Goal: Task Accomplishment & Management: Manage account settings

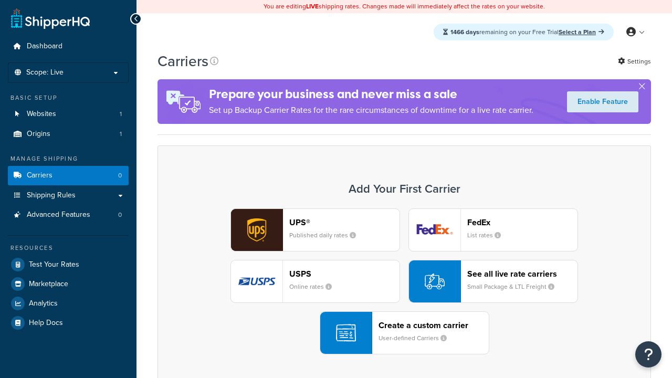
click at [404, 281] on div "UPS® Published daily rates FedEx List rates USPS Online rates See all live rate…" at bounding box center [403, 281] width 471 height 146
click at [522, 223] on header "FedEx" at bounding box center [522, 222] width 110 height 10
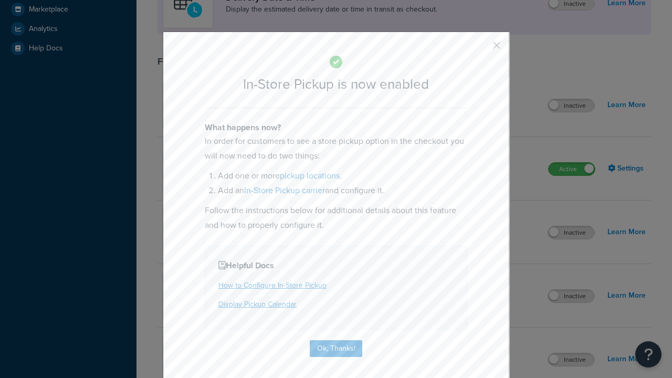
click at [481, 48] on button "button" at bounding box center [481, 49] width 3 height 3
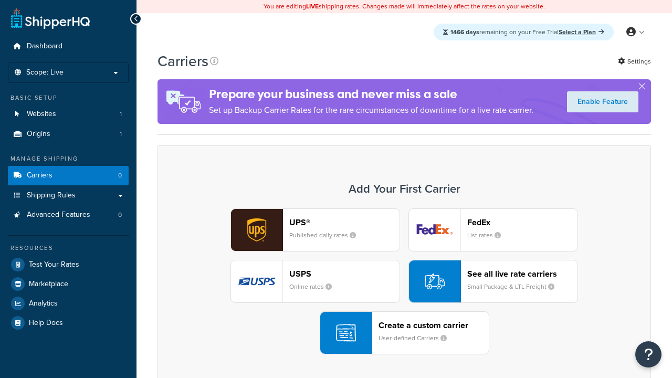
click at [404, 281] on div "UPS® Published daily rates FedEx List rates USPS Online rates See all live rate…" at bounding box center [403, 281] width 471 height 146
click at [404, 333] on div "Create a custom carrier User-defined Carriers" at bounding box center [433, 332] width 110 height 25
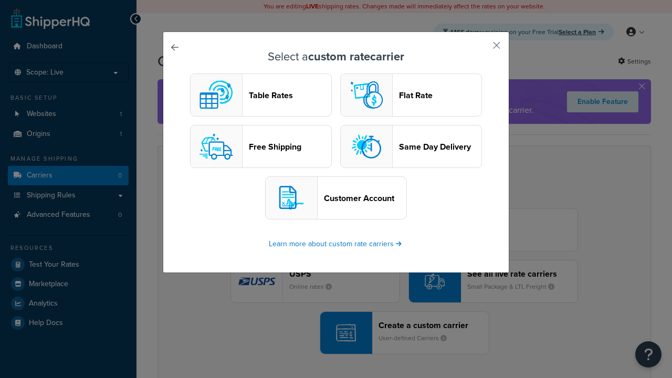
click at [261, 95] on header "Table Rates" at bounding box center [290, 95] width 82 height 10
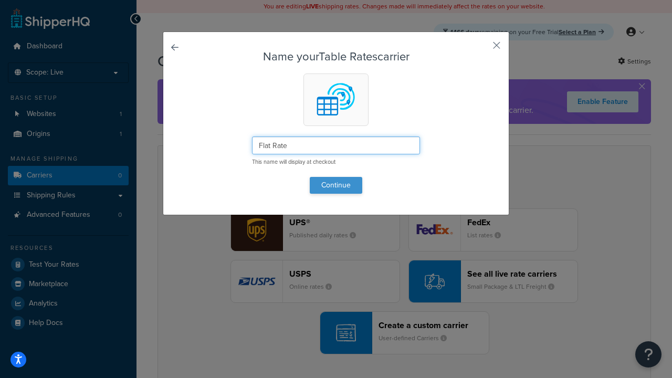
type input "Flat Rate"
click at [336, 185] on button "Continue" at bounding box center [336, 185] width 52 height 17
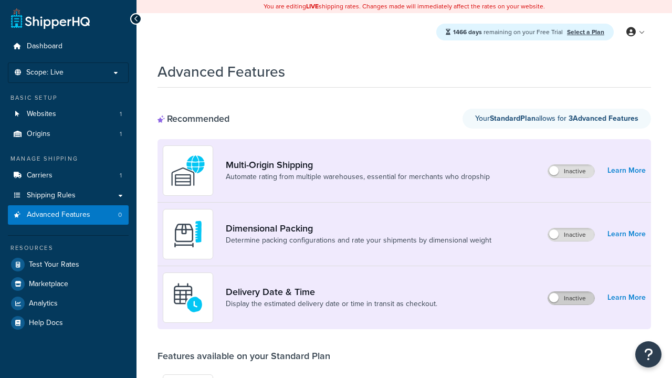
click at [571, 298] on label "Inactive" at bounding box center [571, 298] width 46 height 13
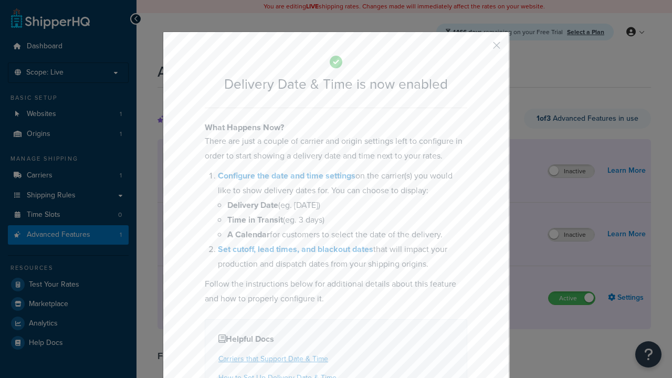
click at [481, 49] on button "button" at bounding box center [481, 49] width 3 height 3
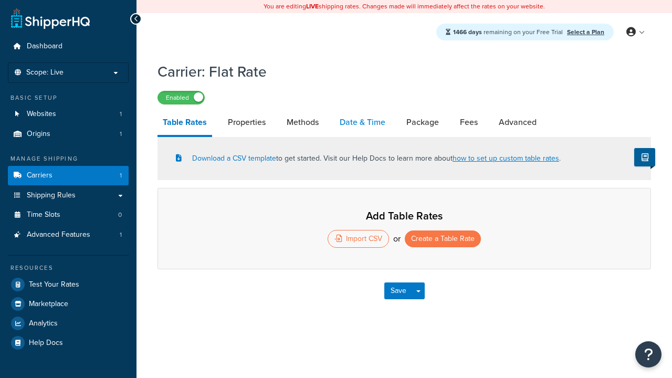
click at [363, 122] on link "Date & Time" at bounding box center [362, 122] width 56 height 25
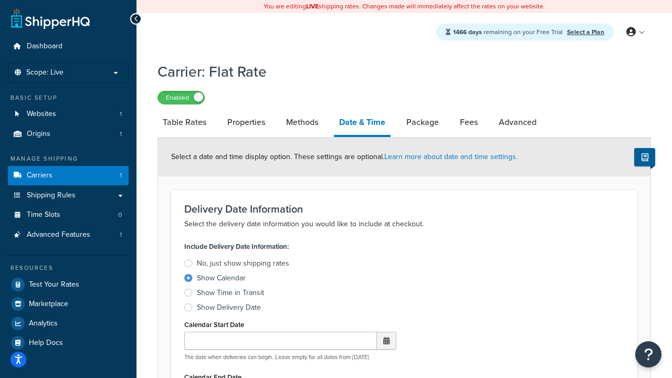
click at [221, 279] on div "Show Calendar" at bounding box center [221, 278] width 49 height 10
click at [0, 0] on input "Show Calendar" at bounding box center [0, 0] width 0 height 0
type input "07/29/2025"
type input "07/29/2026"
type input "30"
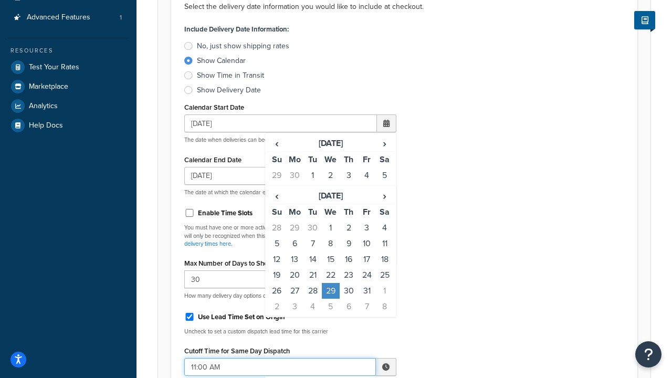
type input "11:00 AM"
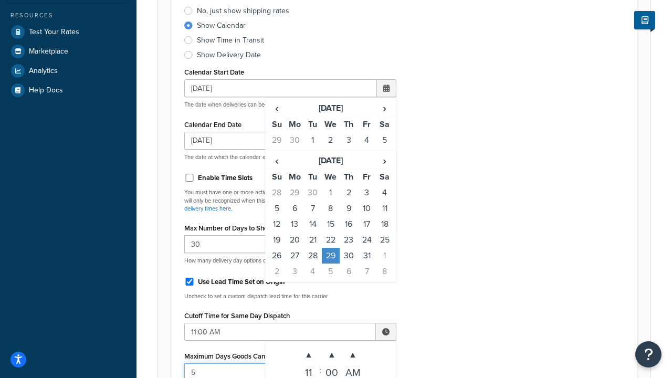
type input "5"
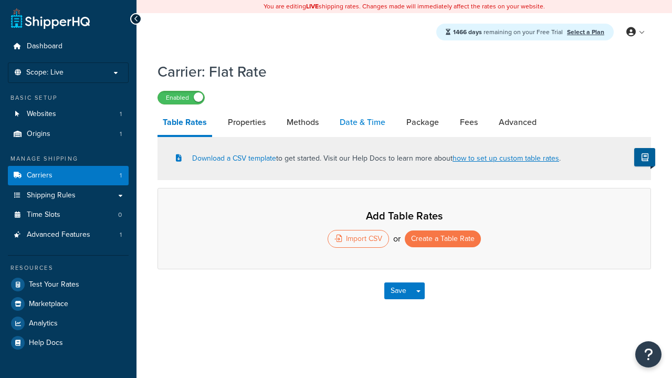
click at [363, 122] on link "Date & Time" at bounding box center [362, 122] width 56 height 25
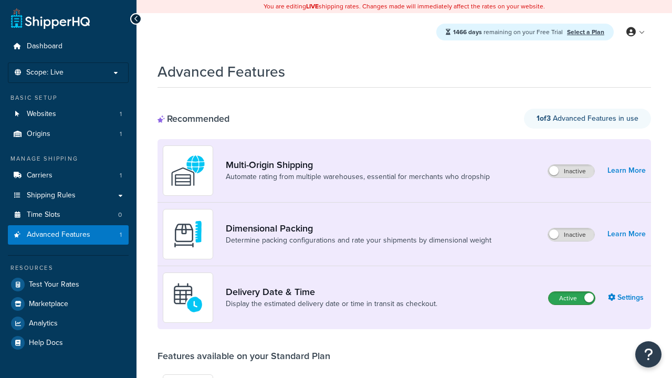
click at [571, 298] on label "Active" at bounding box center [571, 298] width 46 height 13
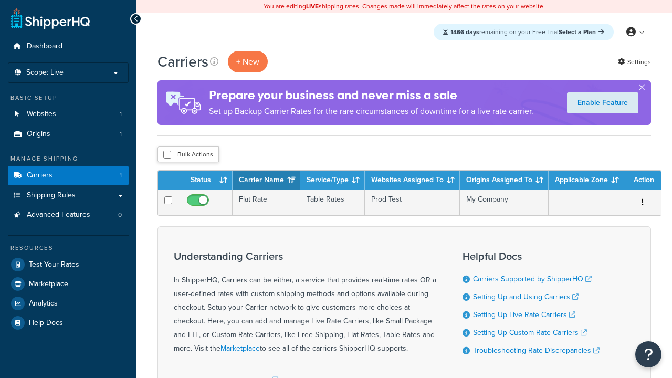
click at [167, 155] on input "checkbox" at bounding box center [167, 155] width 8 height 8
checkbox input "true"
click at [0, 0] on button "Delete" at bounding box center [0, 0] width 0 height 0
